Goal: Task Accomplishment & Management: Complete application form

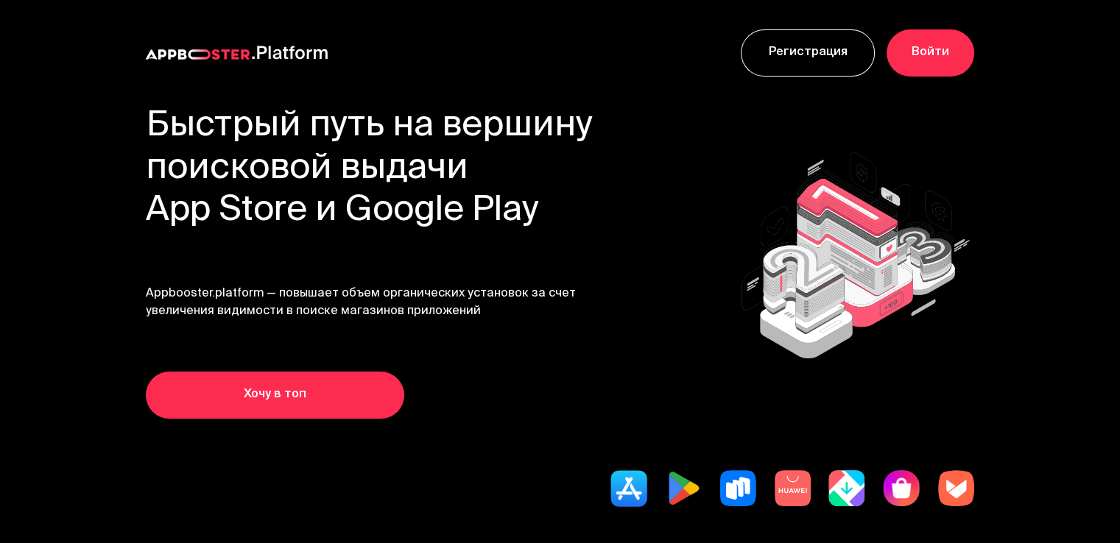
click at [776, 43] on link "Регистрация" at bounding box center [808, 52] width 134 height 47
click at [924, 62] on link "Войти" at bounding box center [930, 52] width 88 height 47
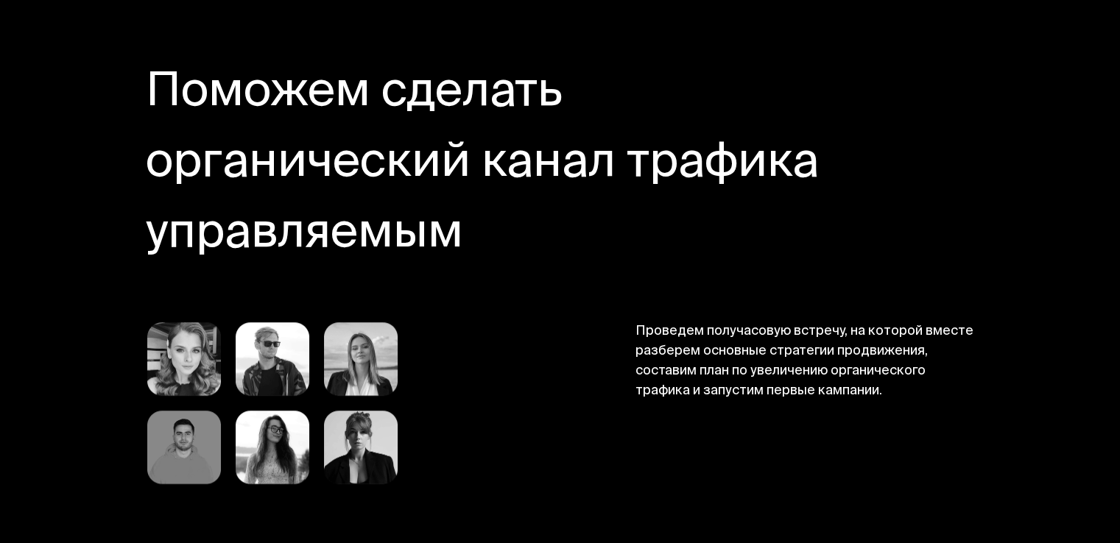
scroll to position [6479, 0]
